Goal: Navigation & Orientation: Find specific page/section

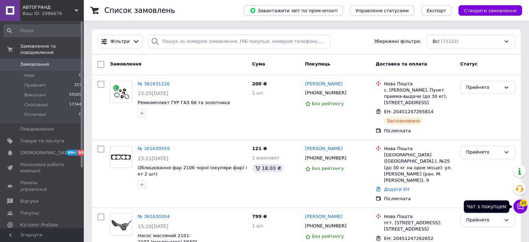
click at [520, 208] on icon at bounding box center [521, 206] width 6 height 6
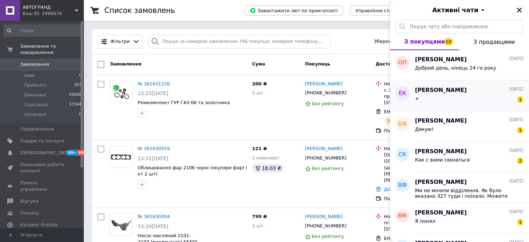
click at [490, 94] on div "+ 1" at bounding box center [469, 99] width 109 height 11
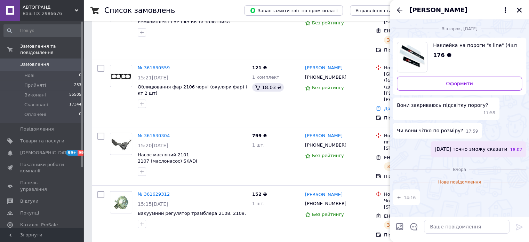
scroll to position [290, 0]
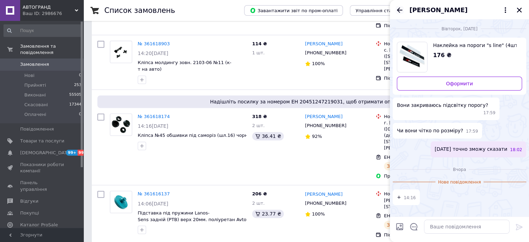
click at [399, 11] on icon "Назад" at bounding box center [399, 10] width 8 height 8
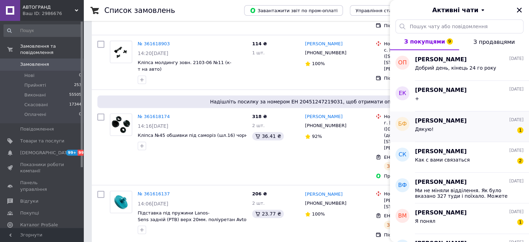
click at [467, 126] on div "Дякую! 1" at bounding box center [469, 130] width 109 height 11
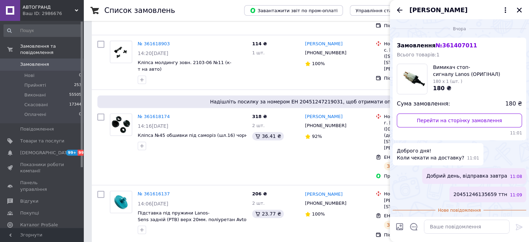
scroll to position [19, 0]
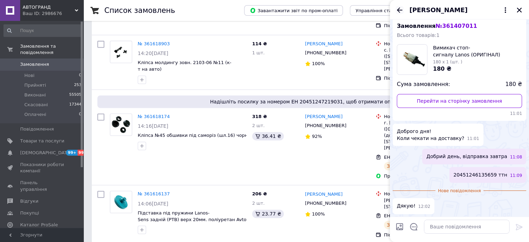
click at [400, 11] on icon "Назад" at bounding box center [399, 10] width 8 height 8
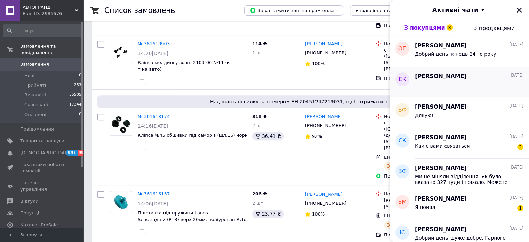
scroll to position [58, 0]
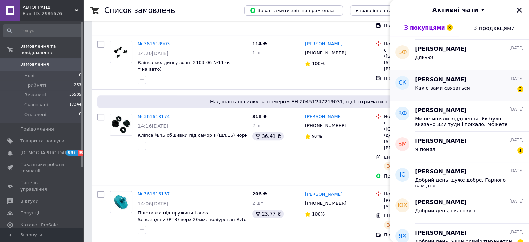
click at [445, 85] on span "Как с вами связаться" at bounding box center [442, 88] width 55 height 6
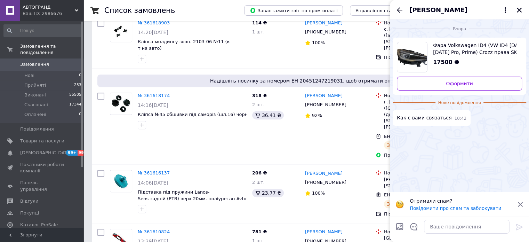
scroll to position [290, 0]
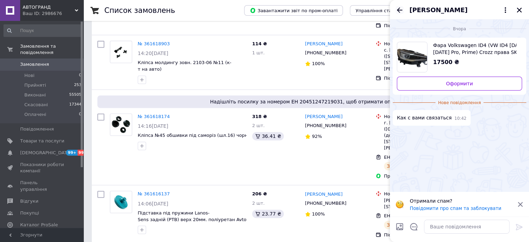
click at [400, 12] on icon "Назад" at bounding box center [399, 10] width 8 height 8
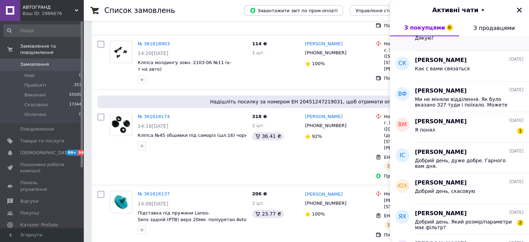
scroll to position [116, 0]
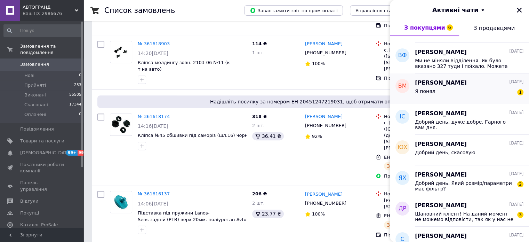
click at [462, 96] on div "Я понял 1" at bounding box center [469, 92] width 109 height 11
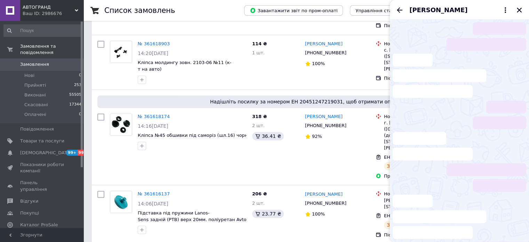
scroll to position [353, 0]
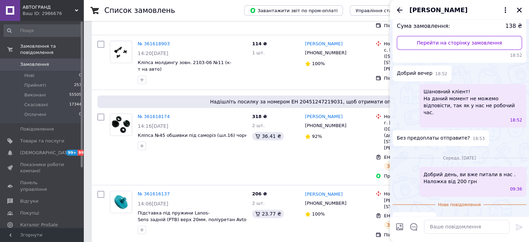
click at [398, 12] on icon "Назад" at bounding box center [399, 10] width 8 height 8
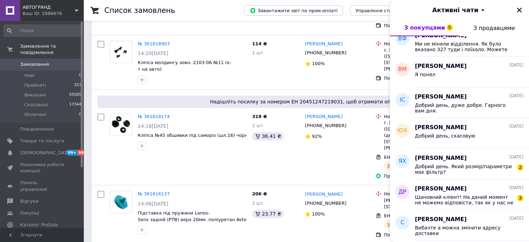
scroll to position [174, 0]
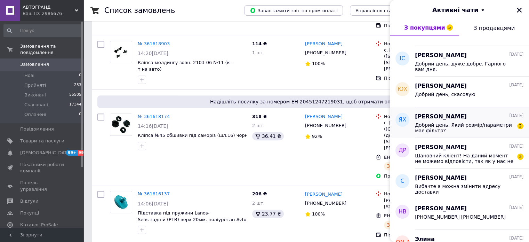
click at [462, 122] on span "Добрий день. Який розмір/параметри має фільтр?" at bounding box center [464, 127] width 99 height 11
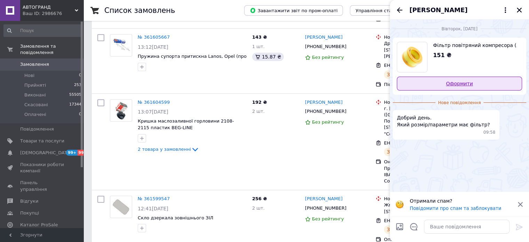
scroll to position [406, 0]
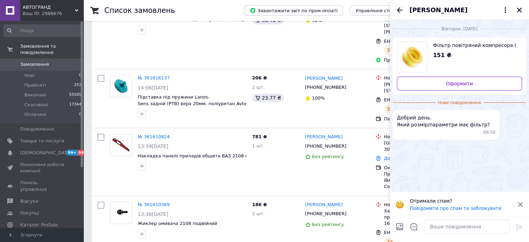
click at [400, 9] on icon "Назад" at bounding box center [399, 10] width 8 height 8
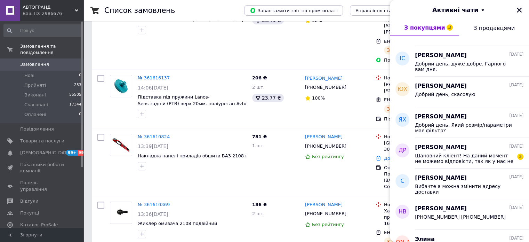
scroll to position [232, 0]
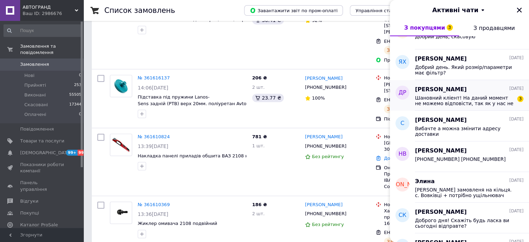
click at [457, 95] on span "Шановний кліент! На даний момент не можемо відповісти, так як у нас не робочий …" at bounding box center [464, 100] width 99 height 11
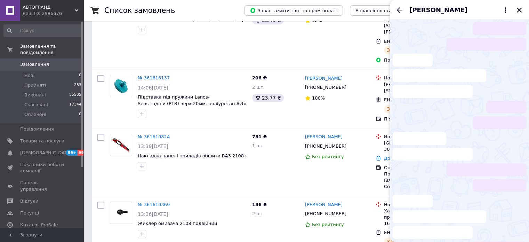
scroll to position [35, 0]
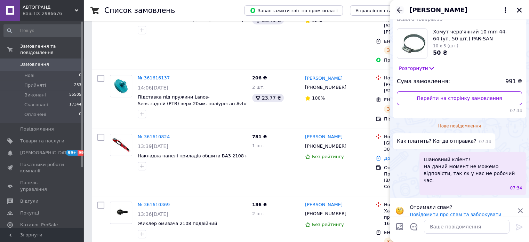
click at [398, 8] on icon "Назад" at bounding box center [399, 10] width 8 height 8
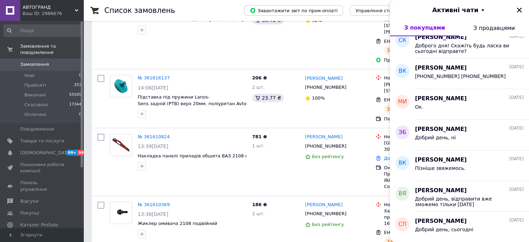
scroll to position [0, 0]
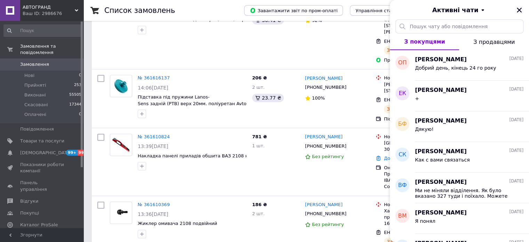
click at [519, 9] on icon "Закрити" at bounding box center [519, 10] width 6 height 6
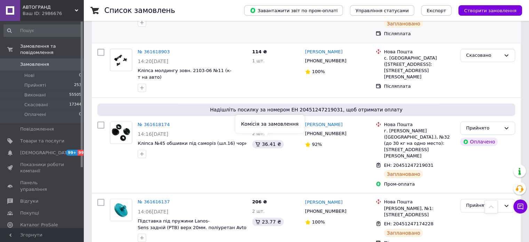
scroll to position [116, 0]
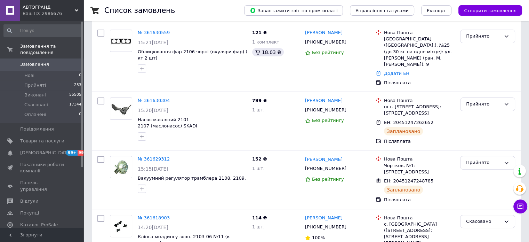
click at [73, 11] on div "Ваш ID: 2986676" at bounding box center [53, 13] width 61 height 6
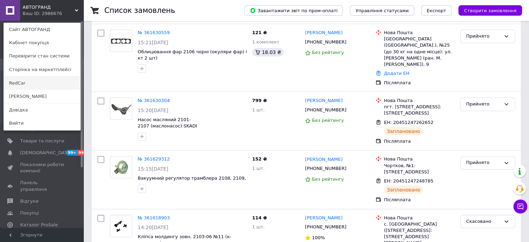
click at [61, 83] on link "RedCar" at bounding box center [42, 83] width 77 height 13
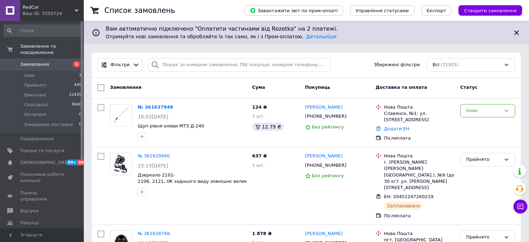
click at [516, 32] on icon at bounding box center [516, 32] width 5 height 5
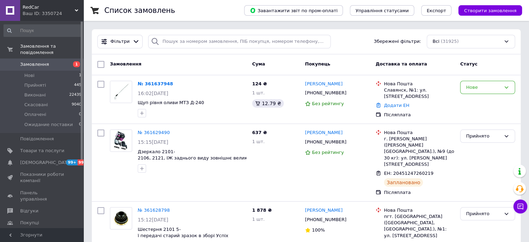
click at [75, 10] on icon at bounding box center [76, 10] width 3 height 3
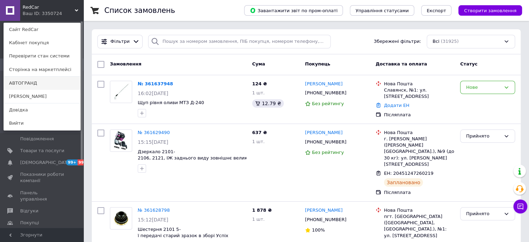
click at [49, 86] on link "АВТОГРАНД" at bounding box center [42, 83] width 77 height 13
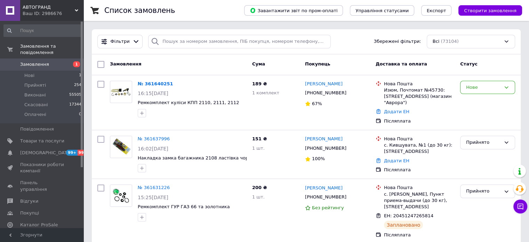
click at [74, 10] on div "Ваш ID: 2986676" at bounding box center [53, 13] width 61 height 6
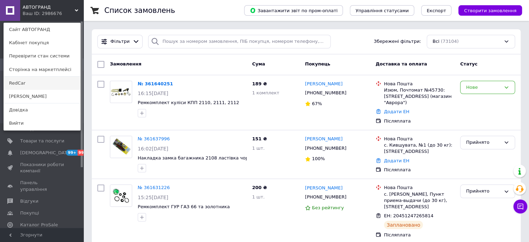
click at [46, 82] on link "RedCar" at bounding box center [42, 83] width 77 height 13
